Goal: Find specific page/section: Find specific page/section

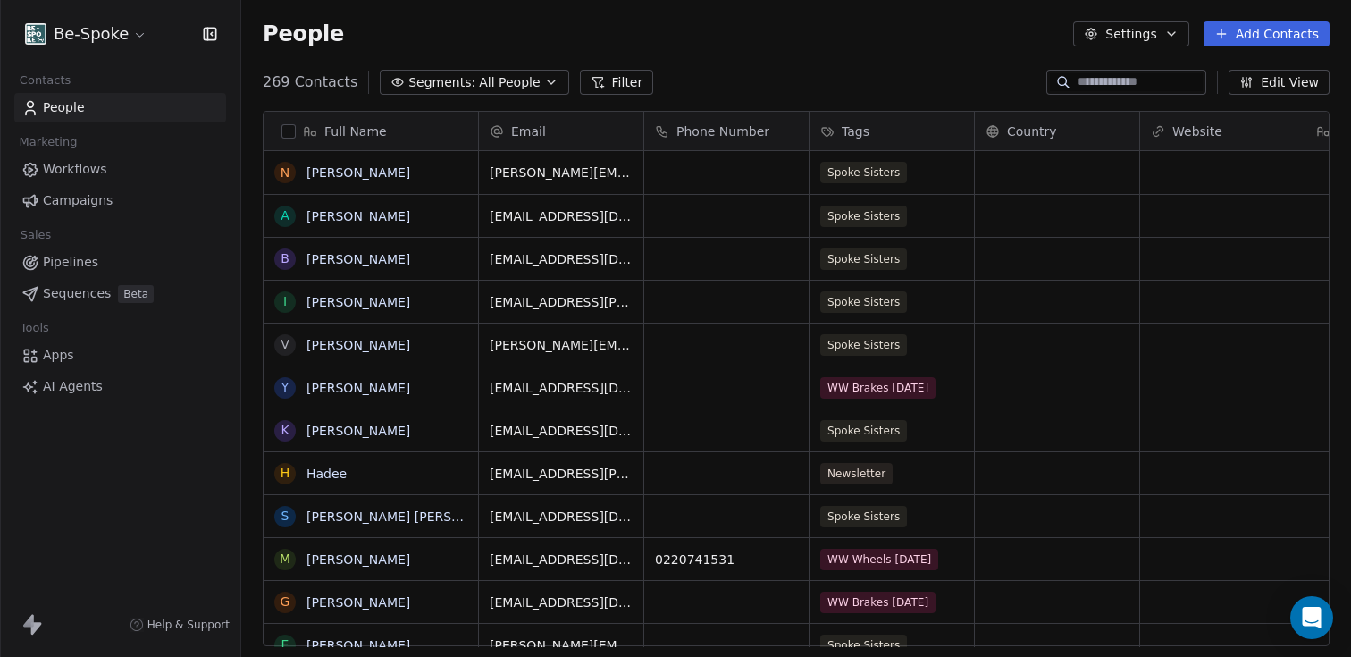
scroll to position [577, 1110]
click at [14, 93] on link "People" at bounding box center [120, 107] width 212 height 29
